Goal: Information Seeking & Learning: Learn about a topic

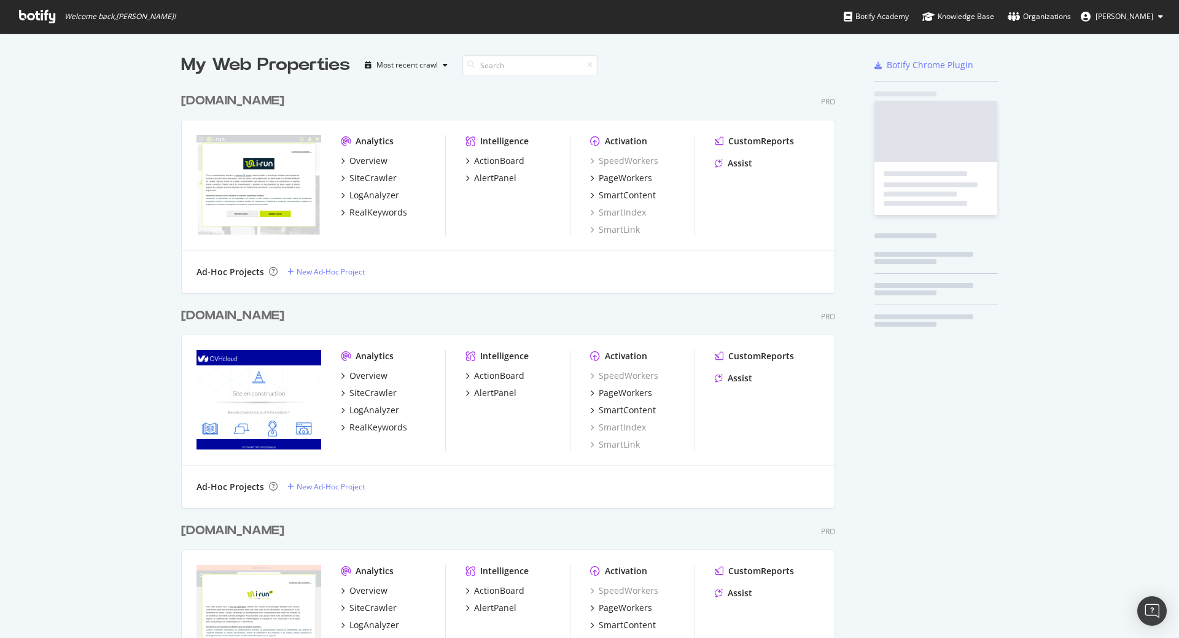
scroll to position [1836, 655]
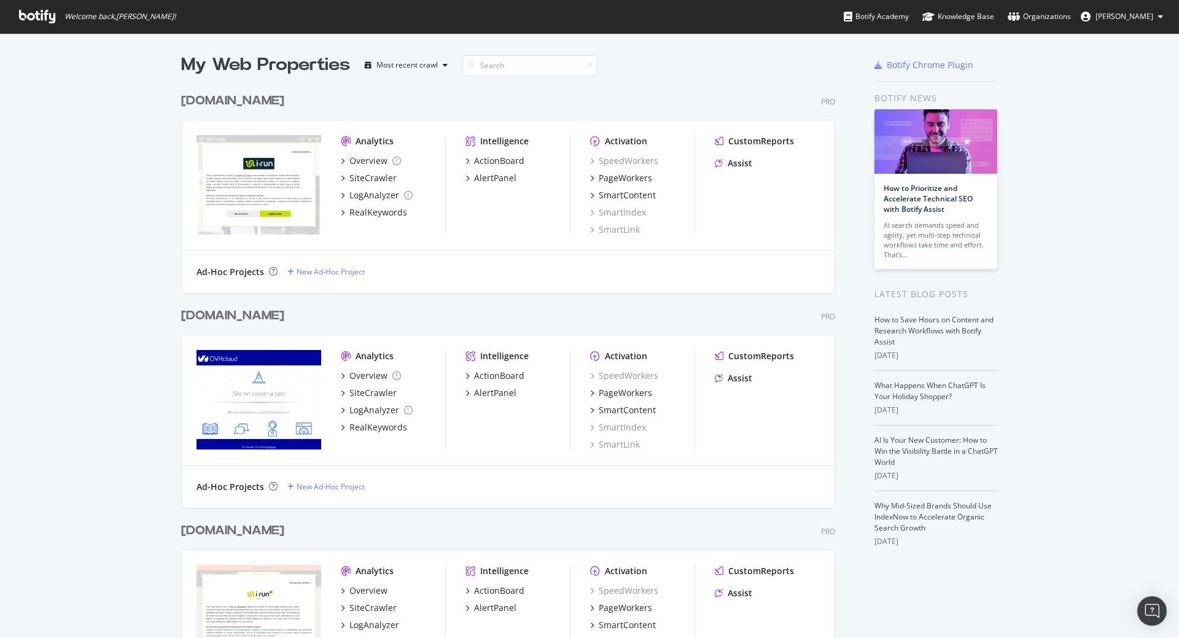
click at [198, 101] on div "irun.es" at bounding box center [232, 101] width 103 height 18
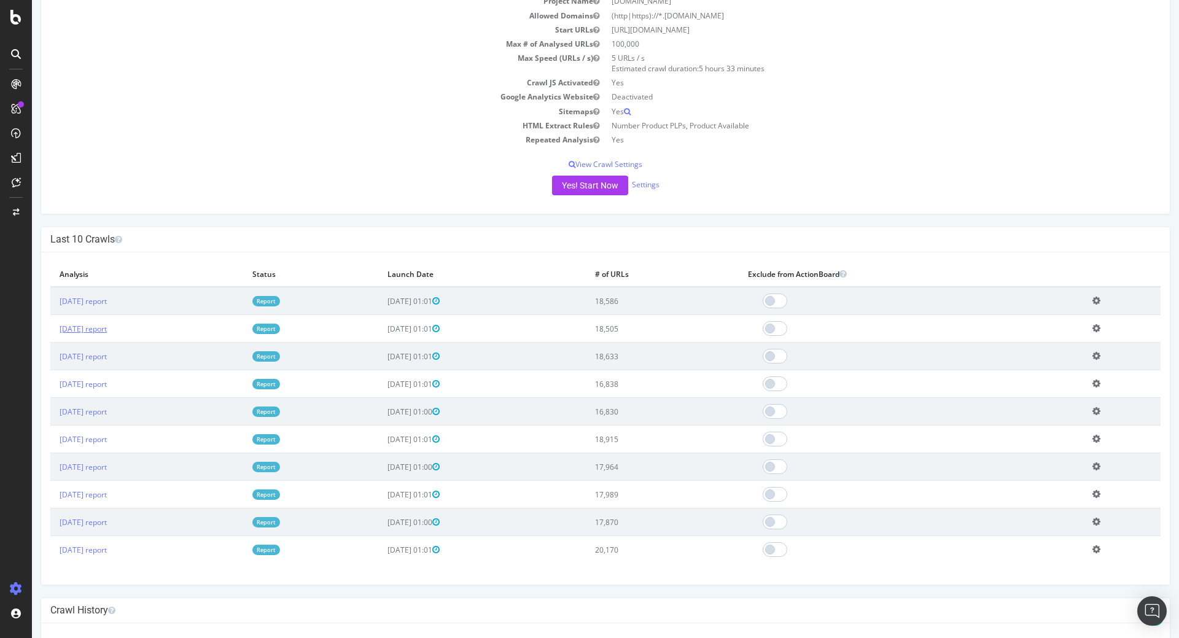
scroll to position [147, 0]
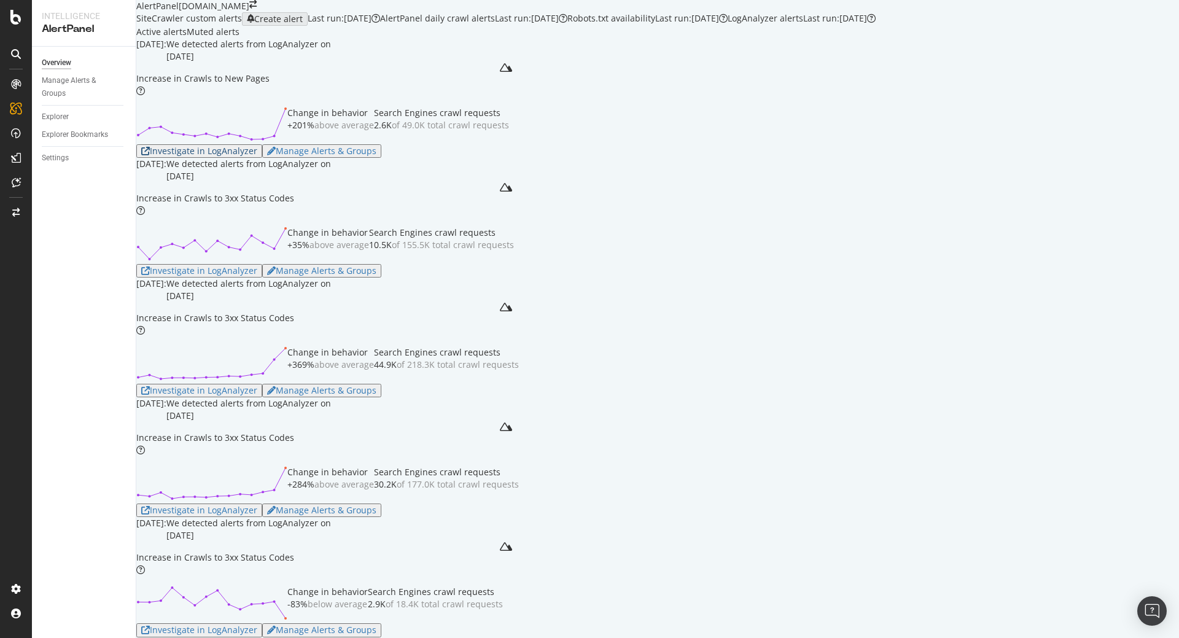
click at [257, 156] on div "Investigate in LogAnalyzer" at bounding box center [199, 151] width 116 height 10
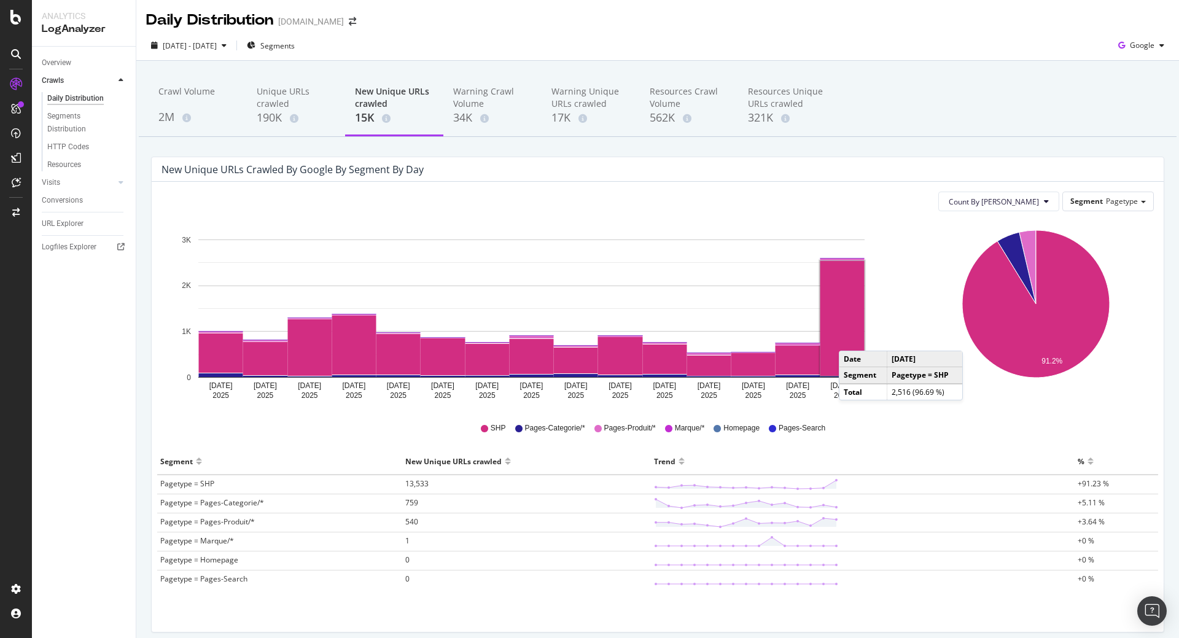
click at [851, 338] on rect "A chart." at bounding box center [842, 318] width 44 height 115
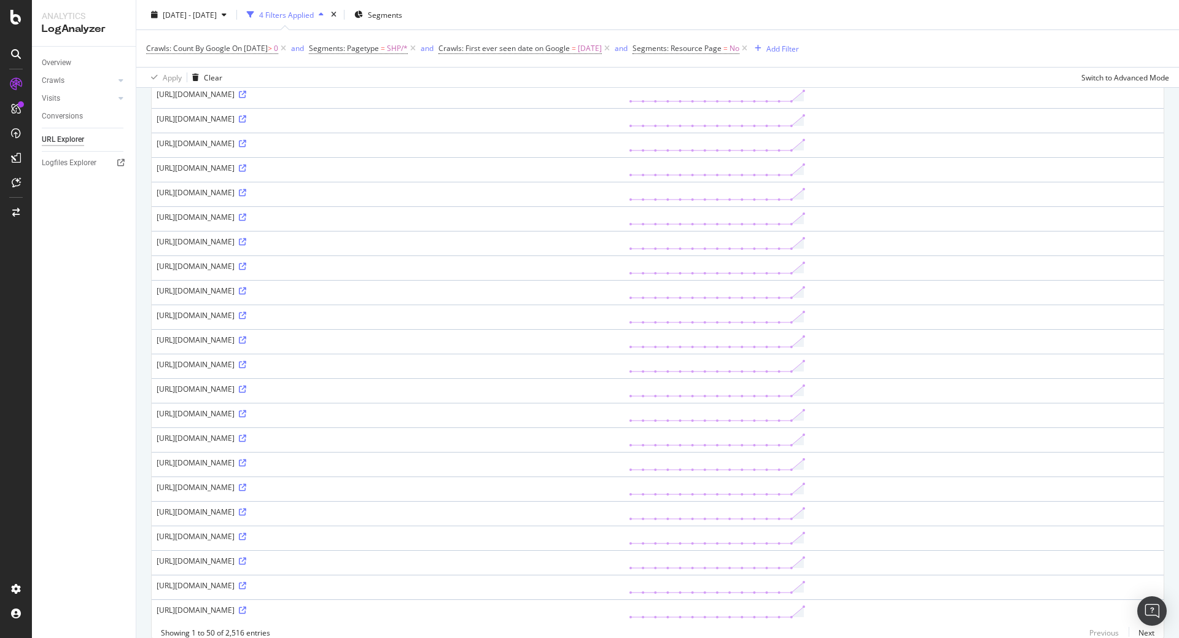
scroll to position [881, 0]
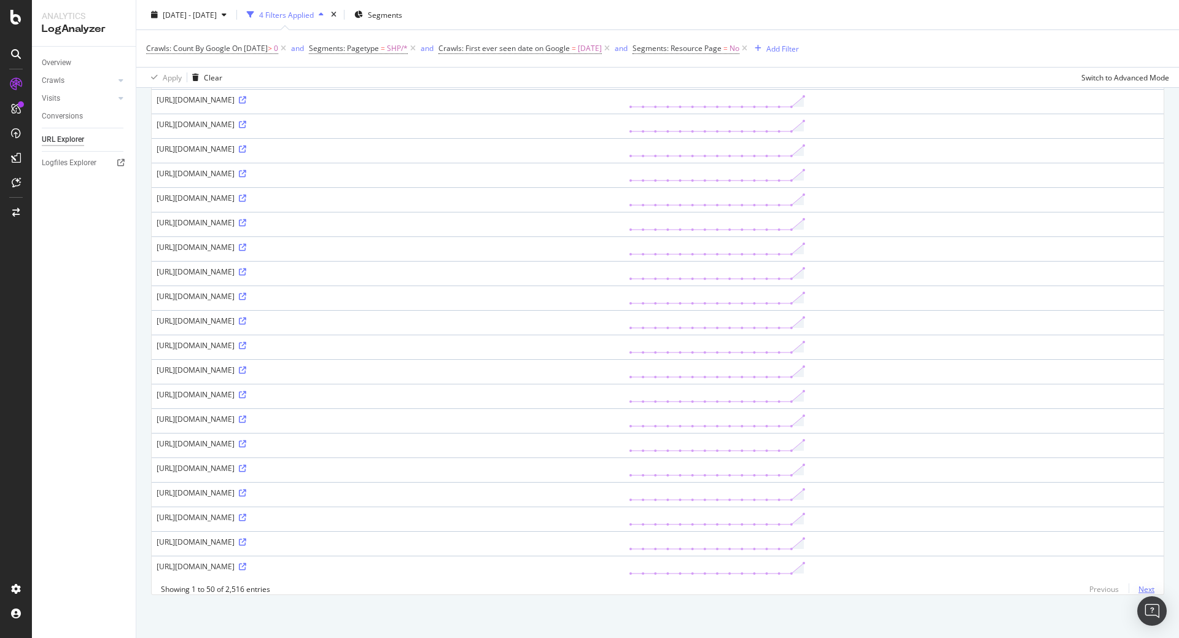
click at [1133, 589] on link "Next" at bounding box center [1142, 589] width 26 height 18
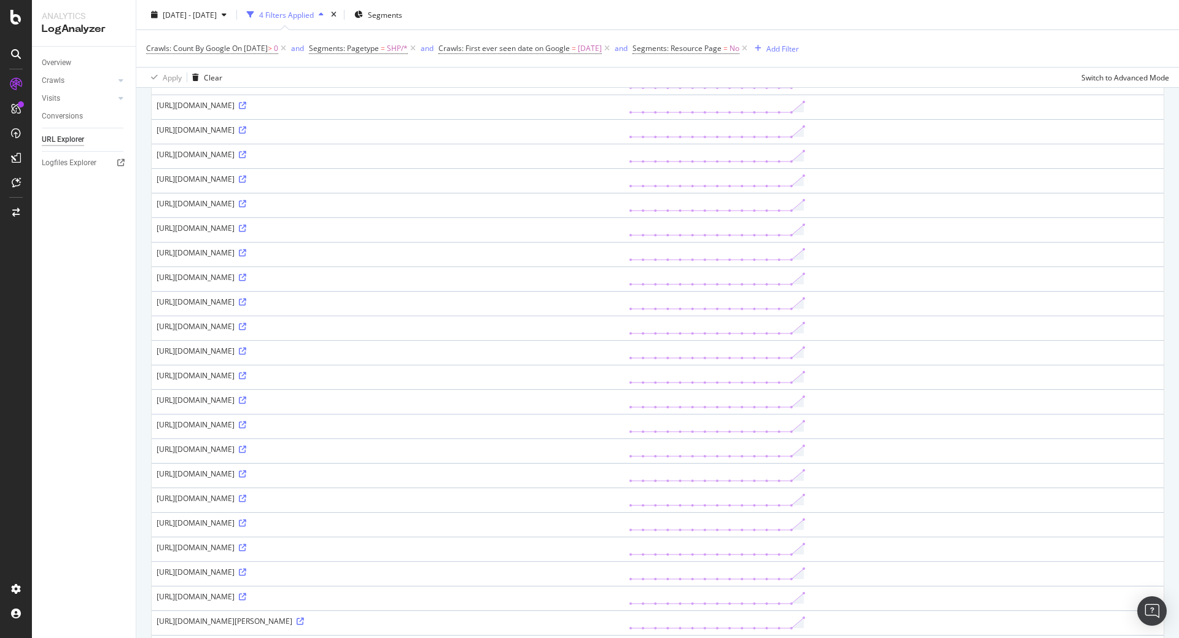
scroll to position [875, 0]
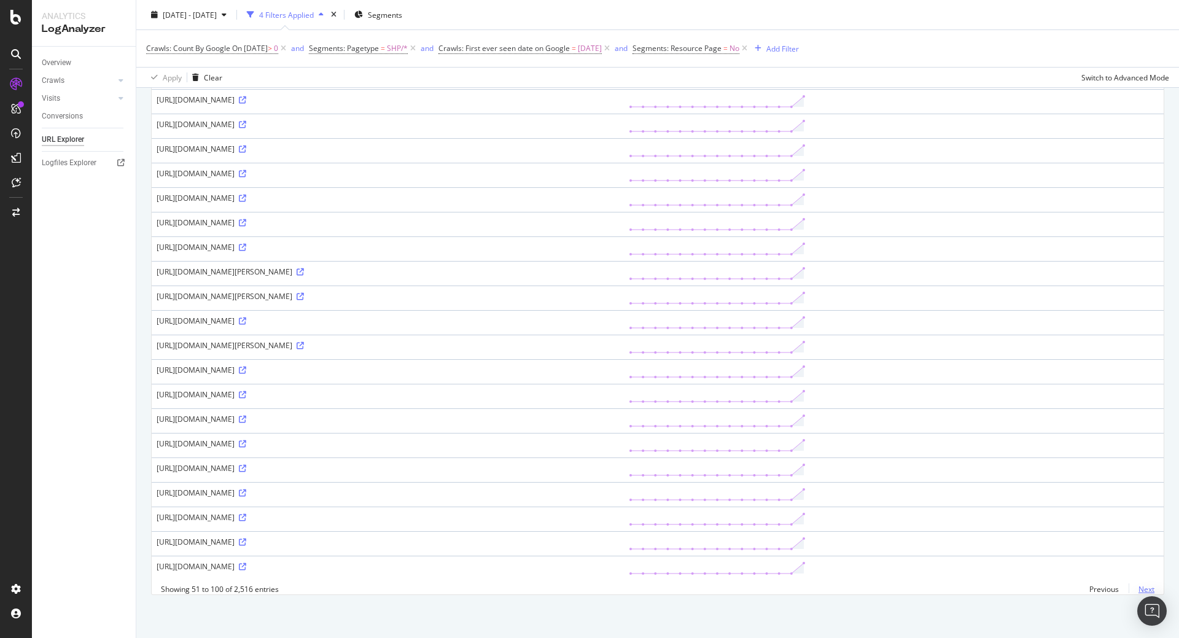
click at [1134, 589] on link "Next" at bounding box center [1142, 589] width 26 height 18
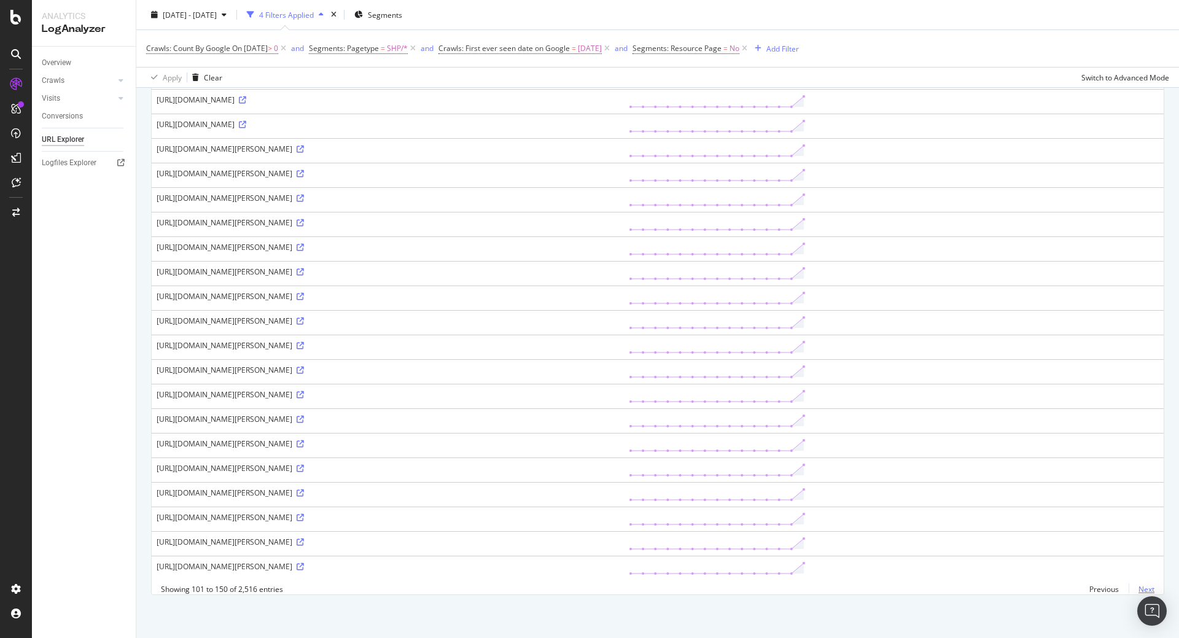
click at [1139, 591] on link "Next" at bounding box center [1142, 589] width 26 height 18
